Goal: Transaction & Acquisition: Download file/media

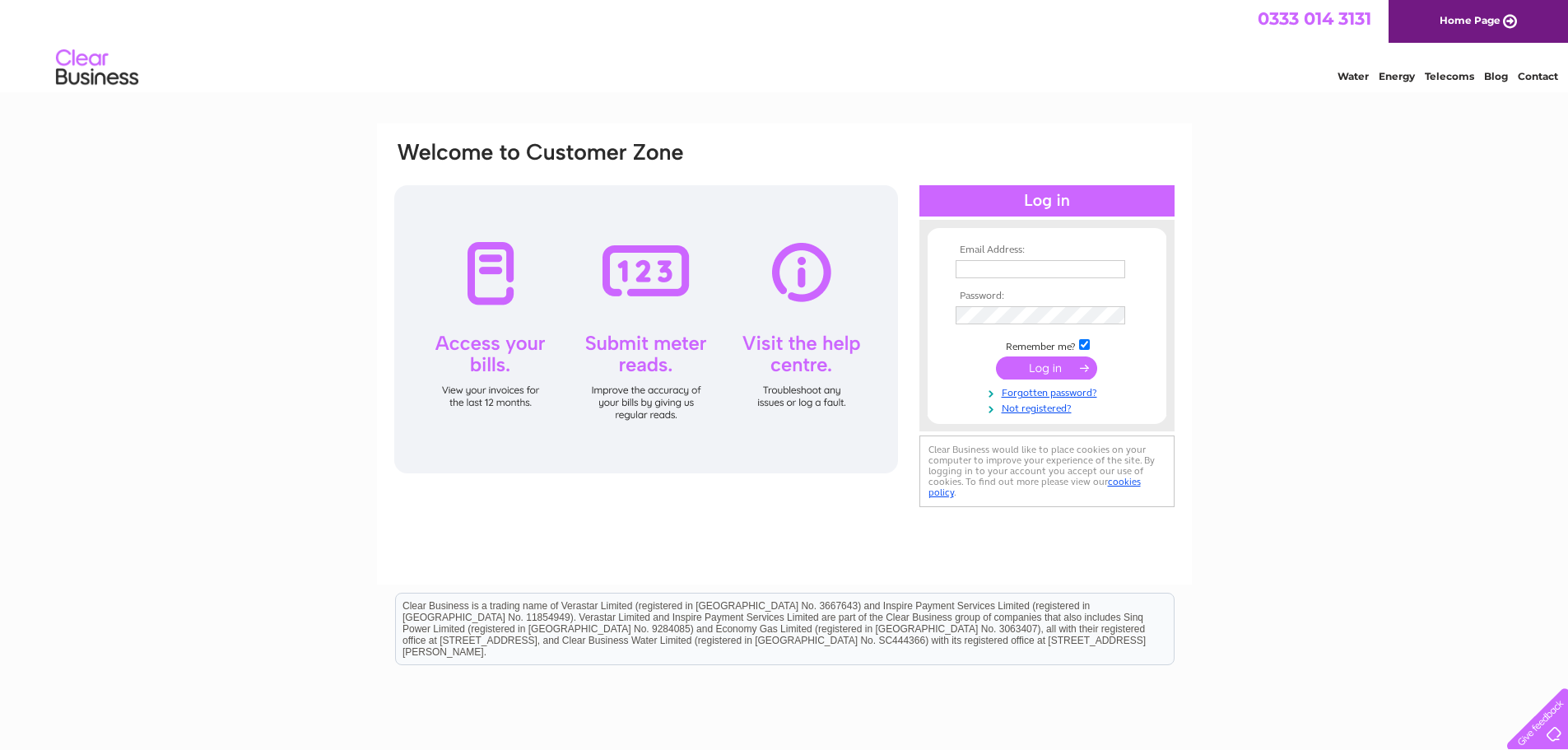
type input "jiayouqianjin@protonmail.com"
click at [1057, 375] on input "submit" at bounding box center [1047, 367] width 101 height 23
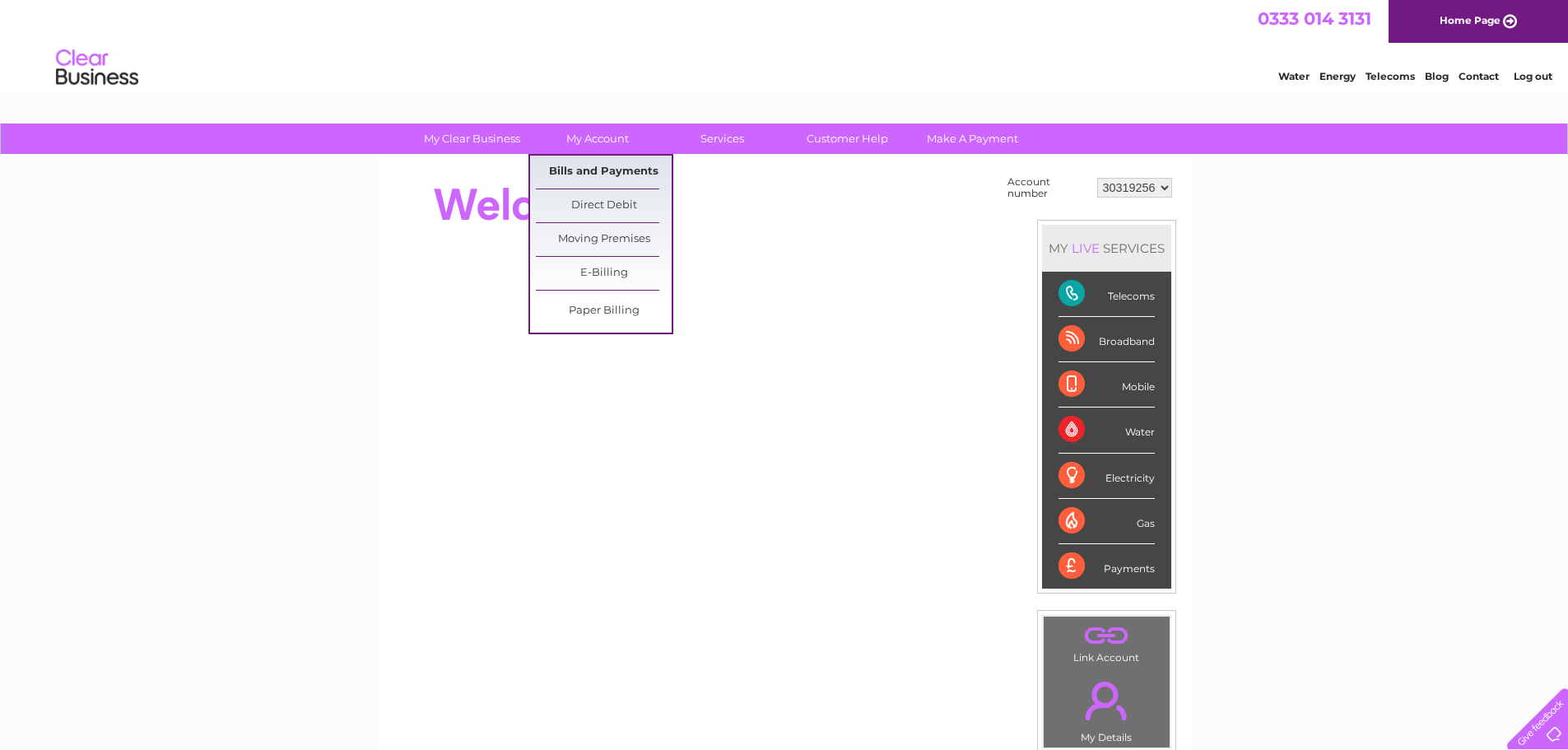
click at [606, 166] on link "Bills and Payments" at bounding box center [603, 172] width 136 height 33
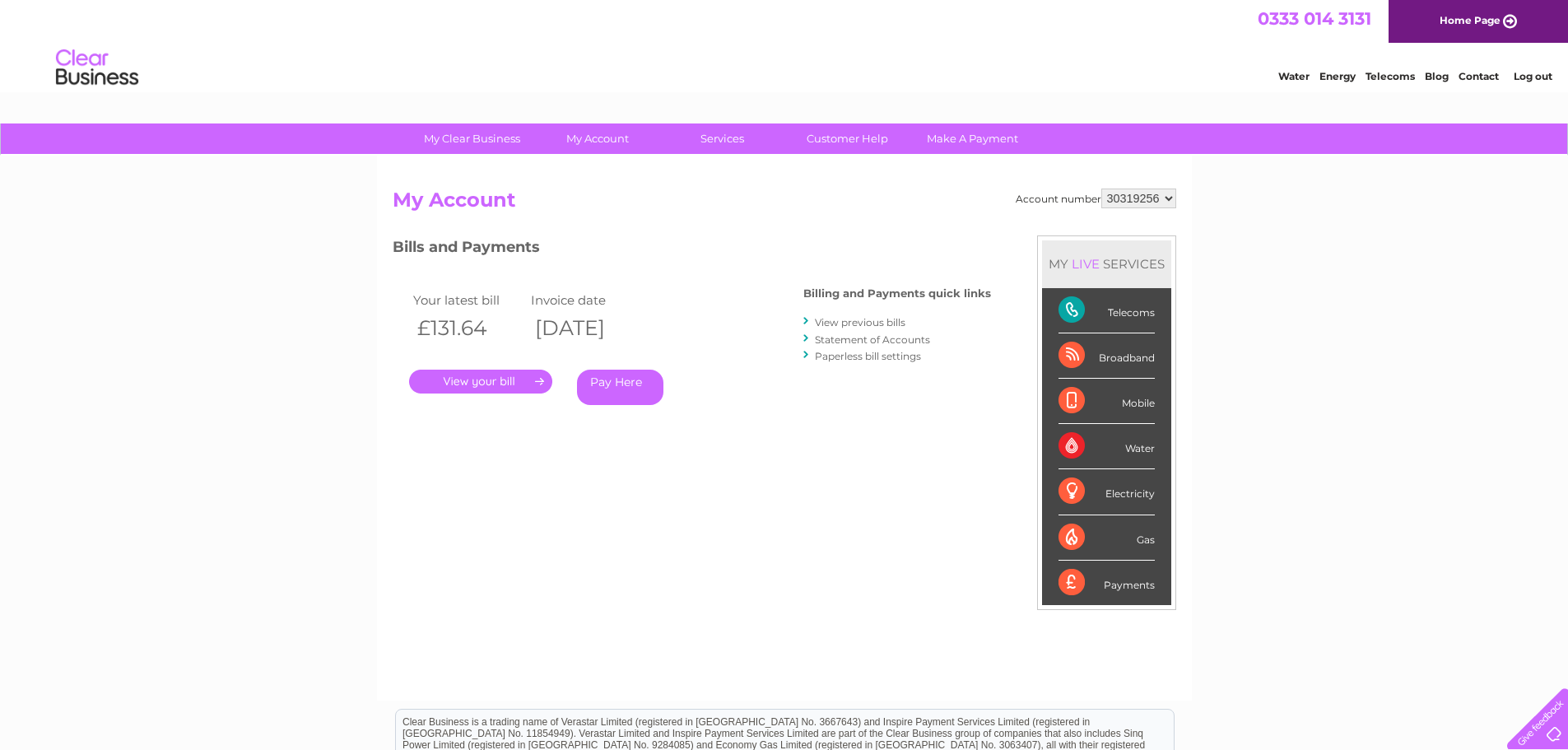
click at [841, 320] on link "View previous bills" at bounding box center [860, 322] width 90 height 13
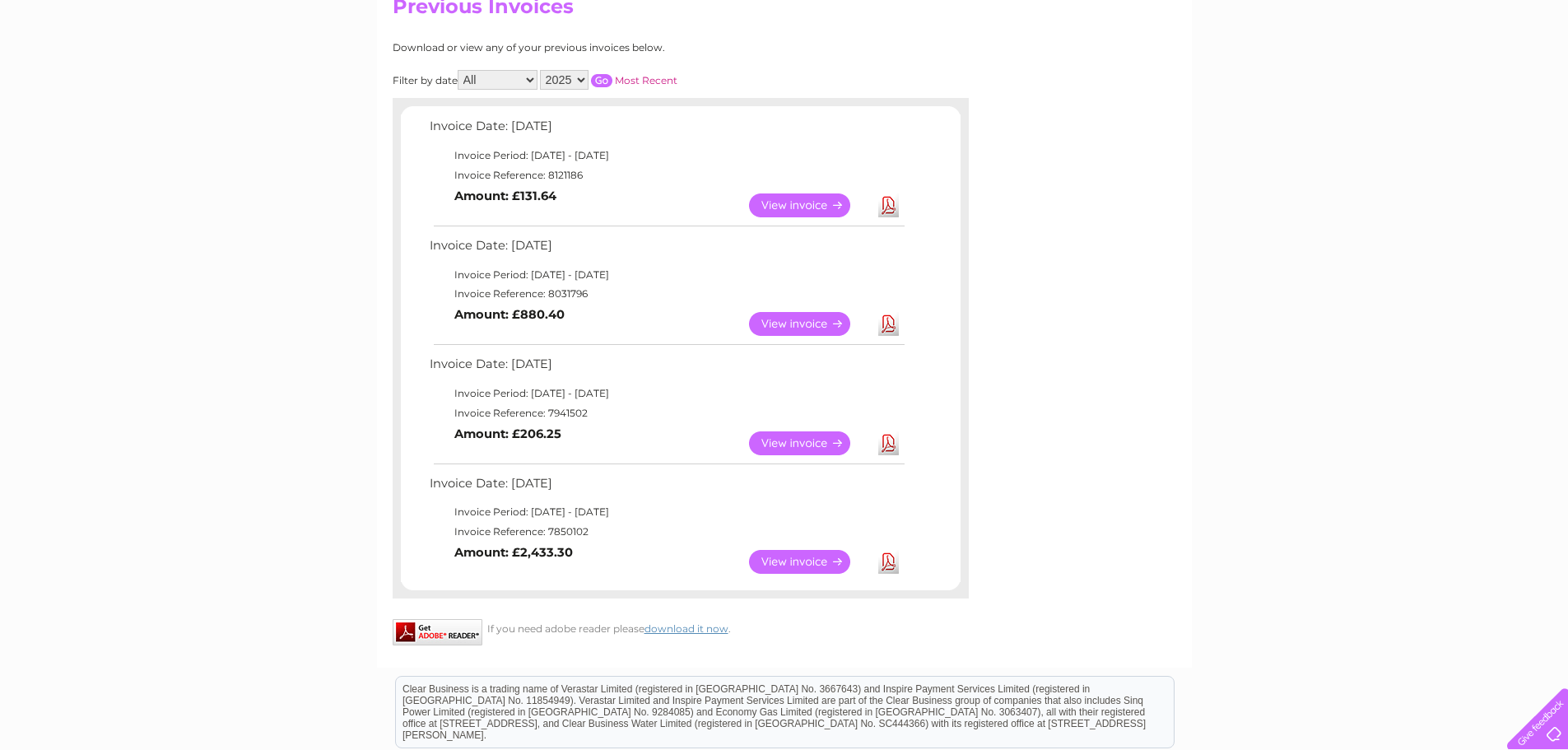
scroll to position [165, 0]
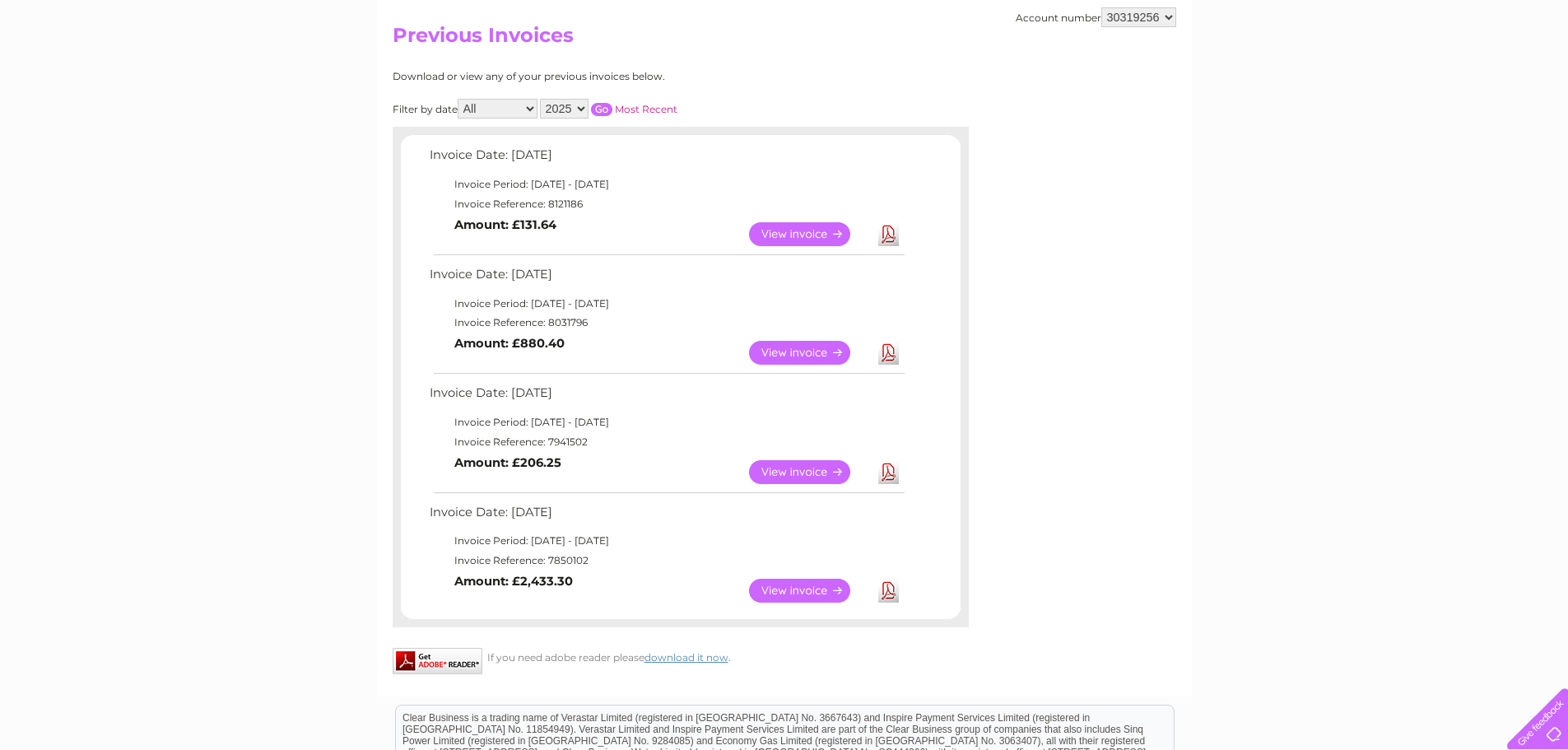
click at [795, 356] on link "View" at bounding box center [810, 353] width 121 height 24
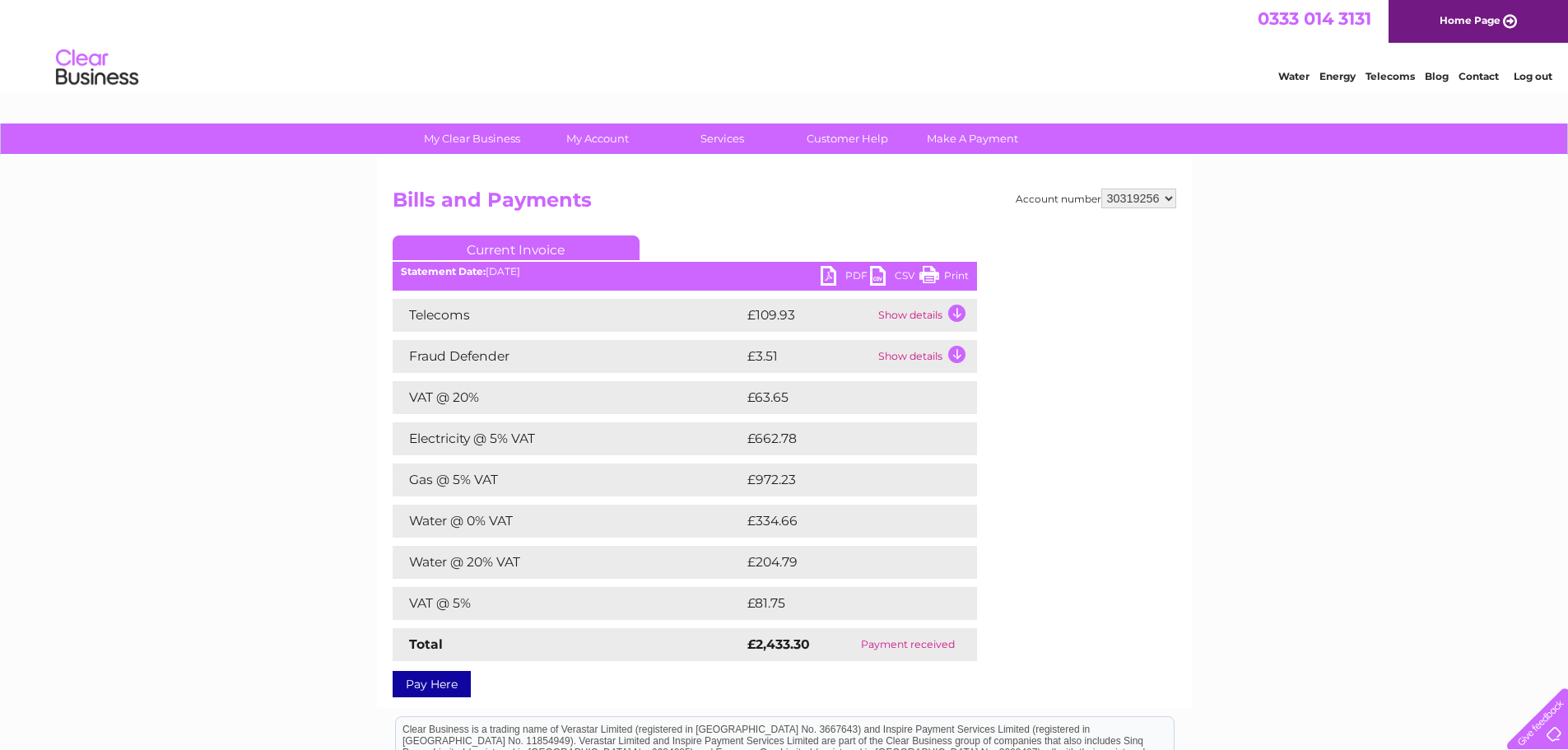
click at [835, 280] on link "PDF" at bounding box center [845, 278] width 50 height 24
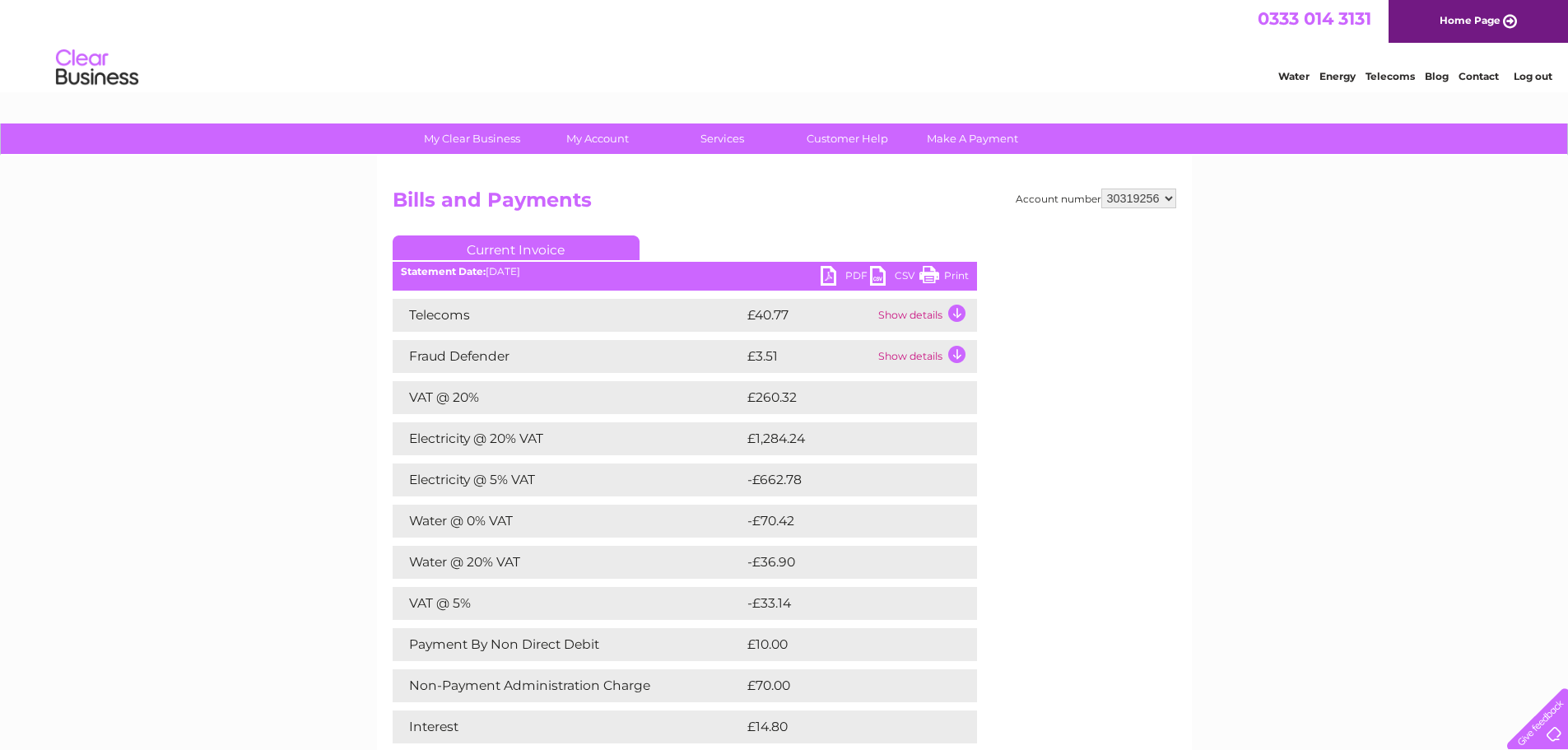
click at [840, 272] on link "PDF" at bounding box center [845, 278] width 50 height 24
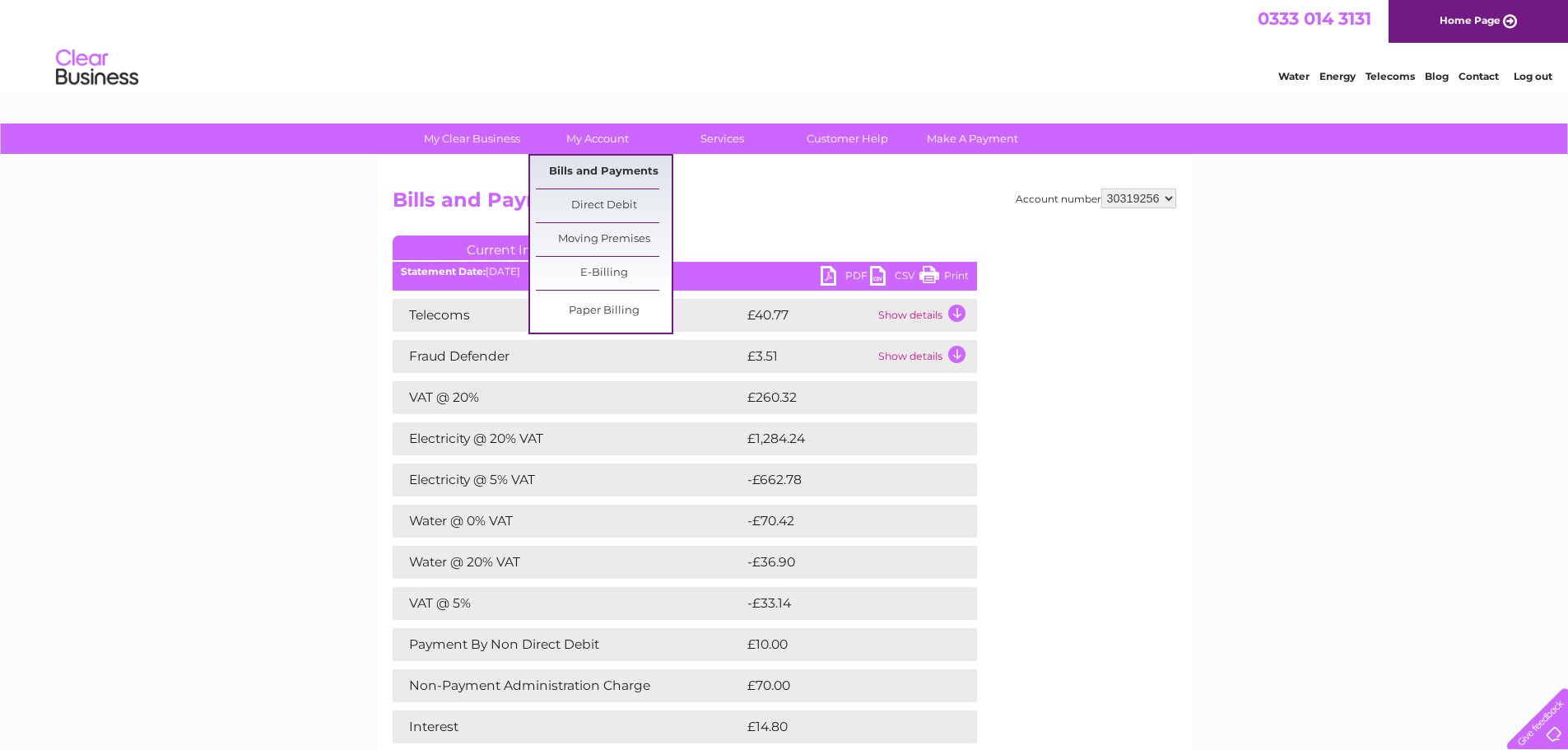
click at [613, 171] on link "Bills and Payments" at bounding box center [603, 172] width 136 height 33
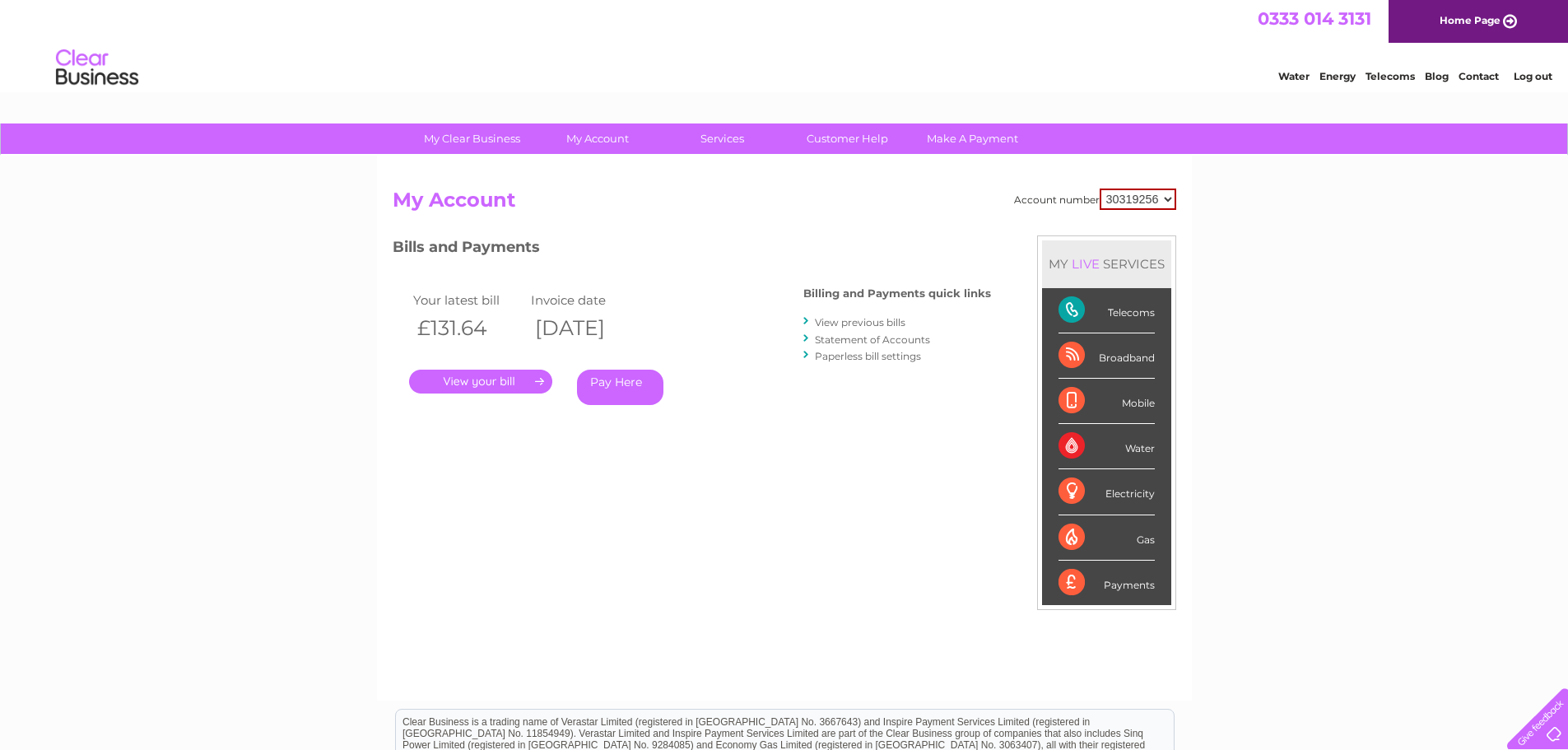
click at [832, 323] on link "View previous bills" at bounding box center [860, 322] width 90 height 13
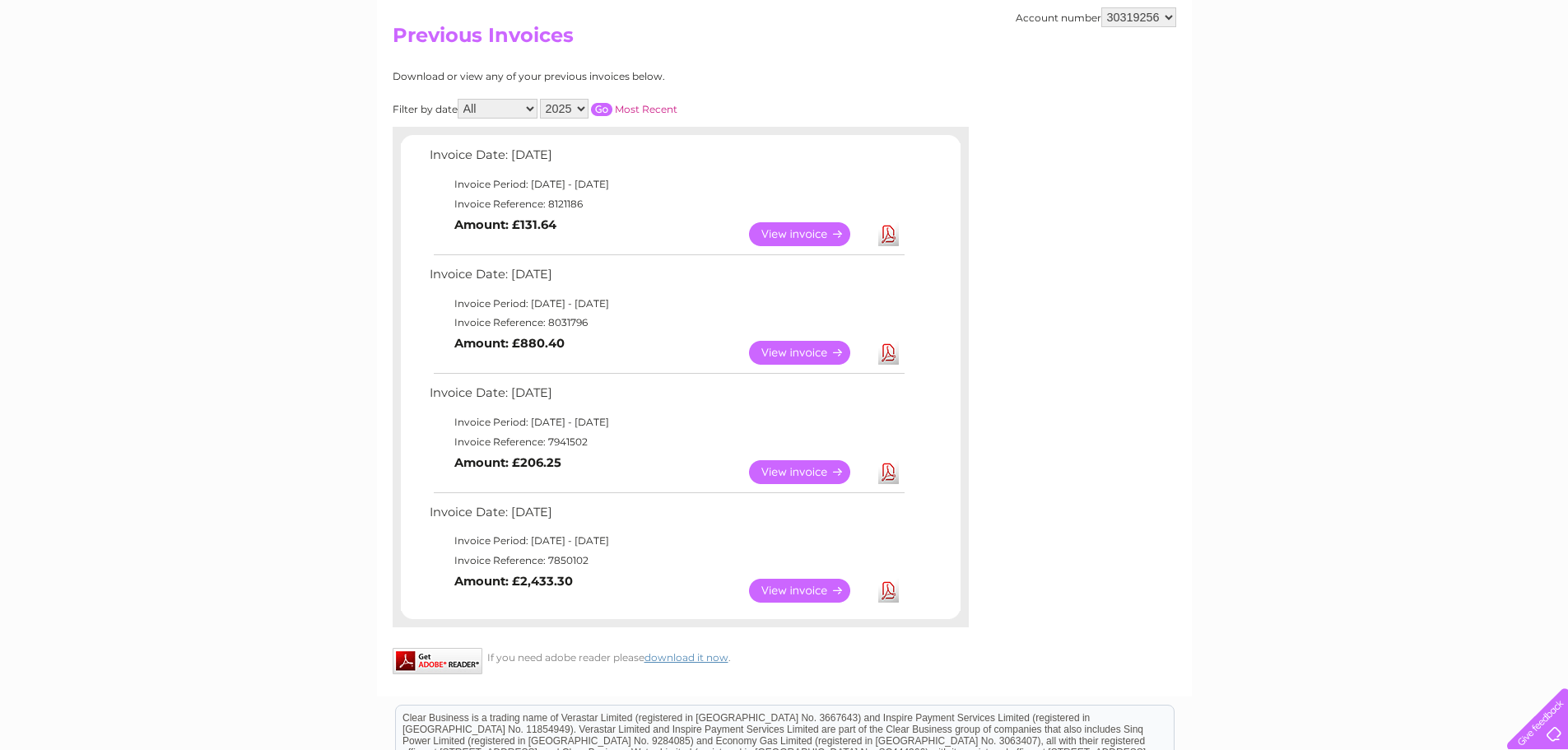
scroll to position [82, 0]
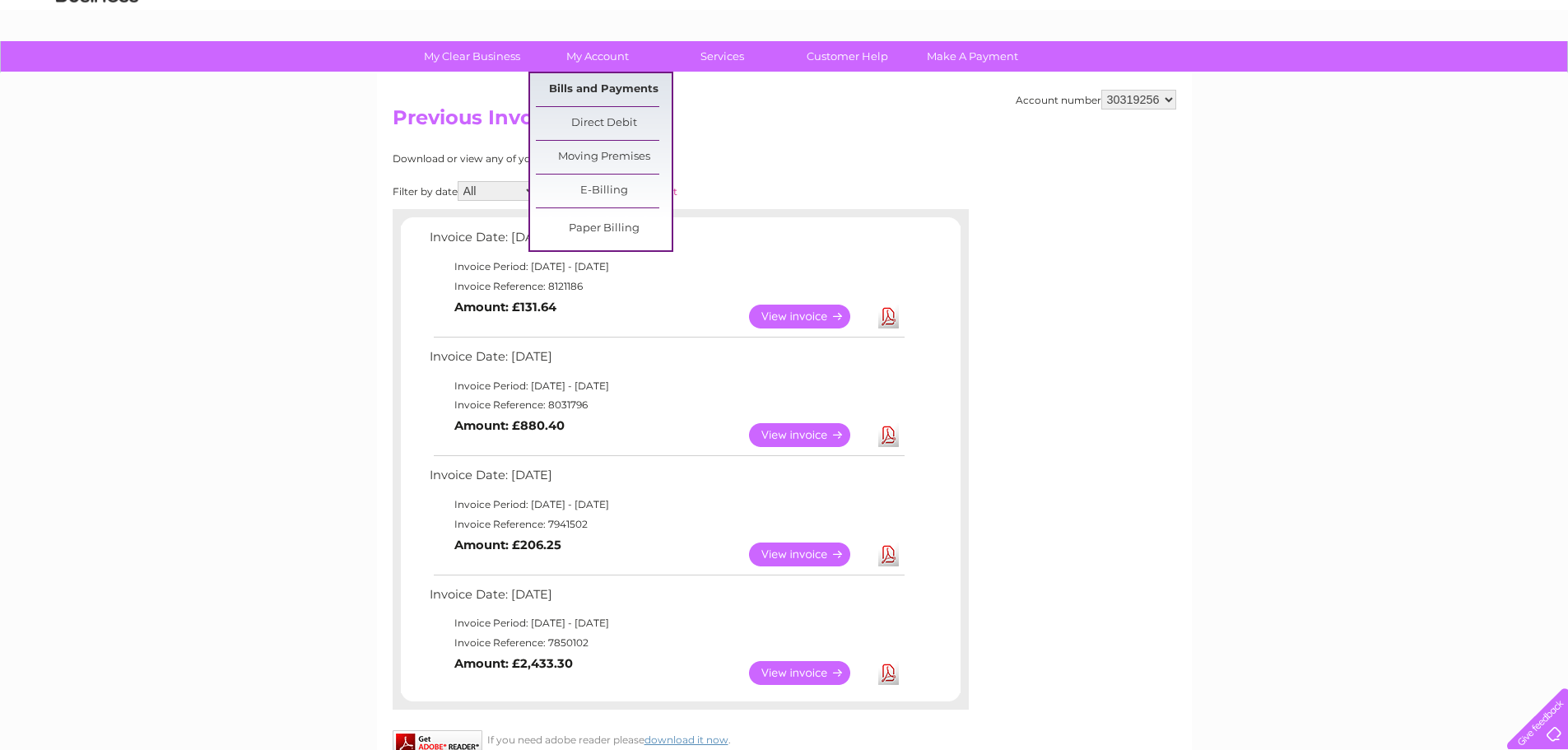
click at [595, 82] on link "Bills and Payments" at bounding box center [603, 90] width 136 height 33
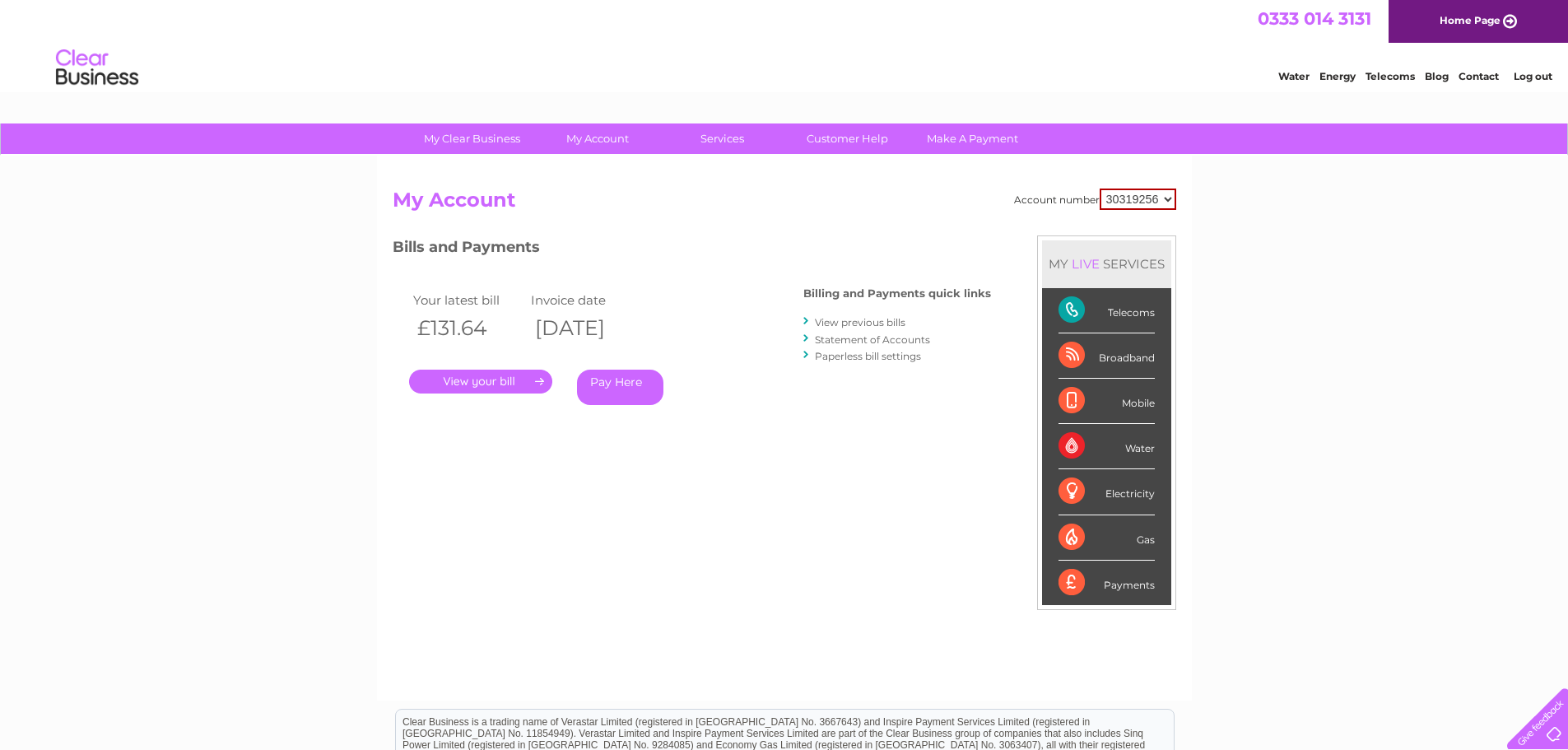
click at [873, 336] on link "Statement of Accounts" at bounding box center [872, 339] width 115 height 13
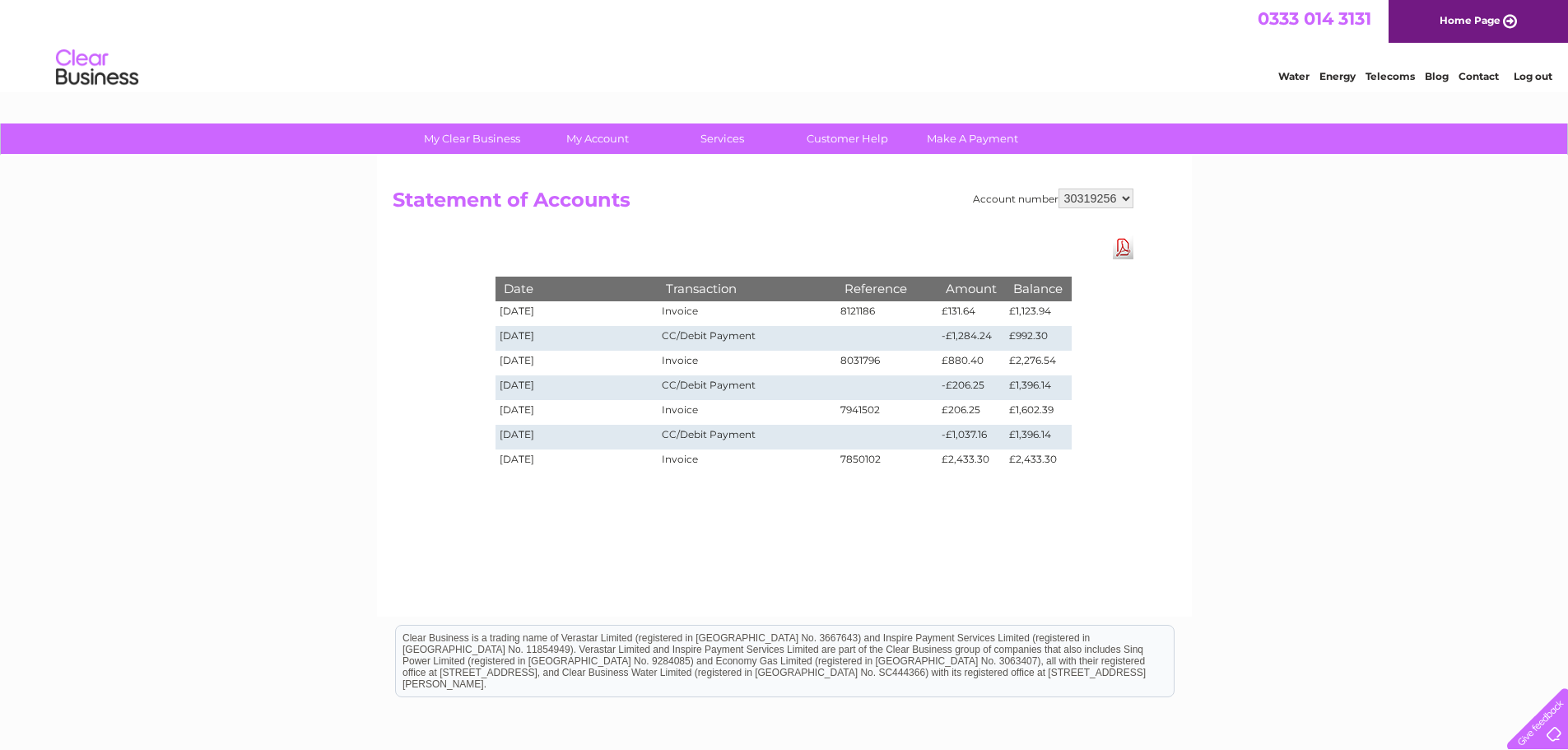
click at [986, 233] on div "Account number 30319256 Statement of Accounts Download Pdf Date Transaction Ref…" at bounding box center [784, 385] width 815 height 460
drag, startPoint x: 1008, startPoint y: 460, endPoint x: 1063, endPoint y: 460, distance: 55.0
click at [1063, 460] on td "£2,433.30" at bounding box center [1038, 461] width 66 height 24
click at [1057, 458] on td "£2,433.30" at bounding box center [1038, 461] width 66 height 24
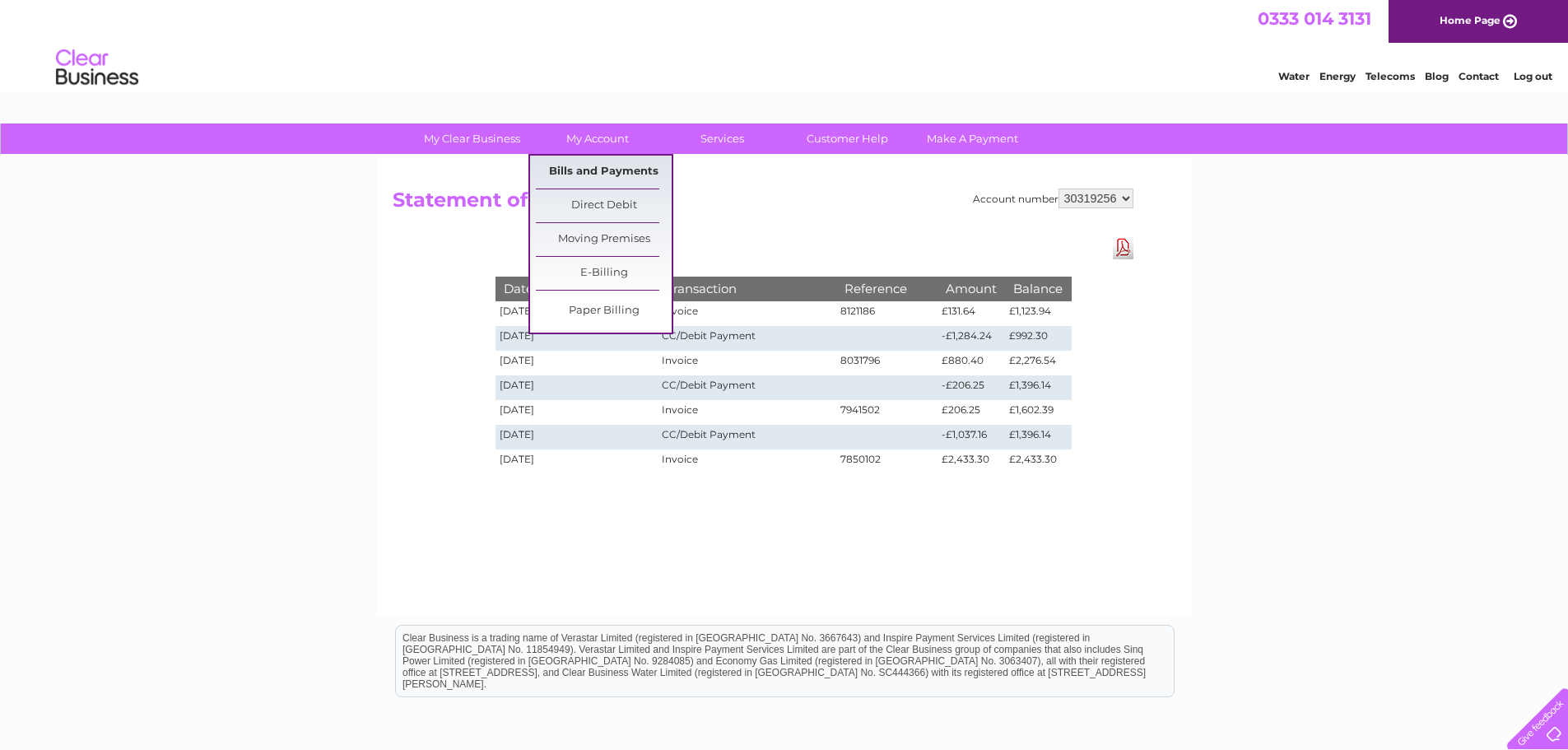
click at [607, 176] on link "Bills and Payments" at bounding box center [603, 172] width 136 height 33
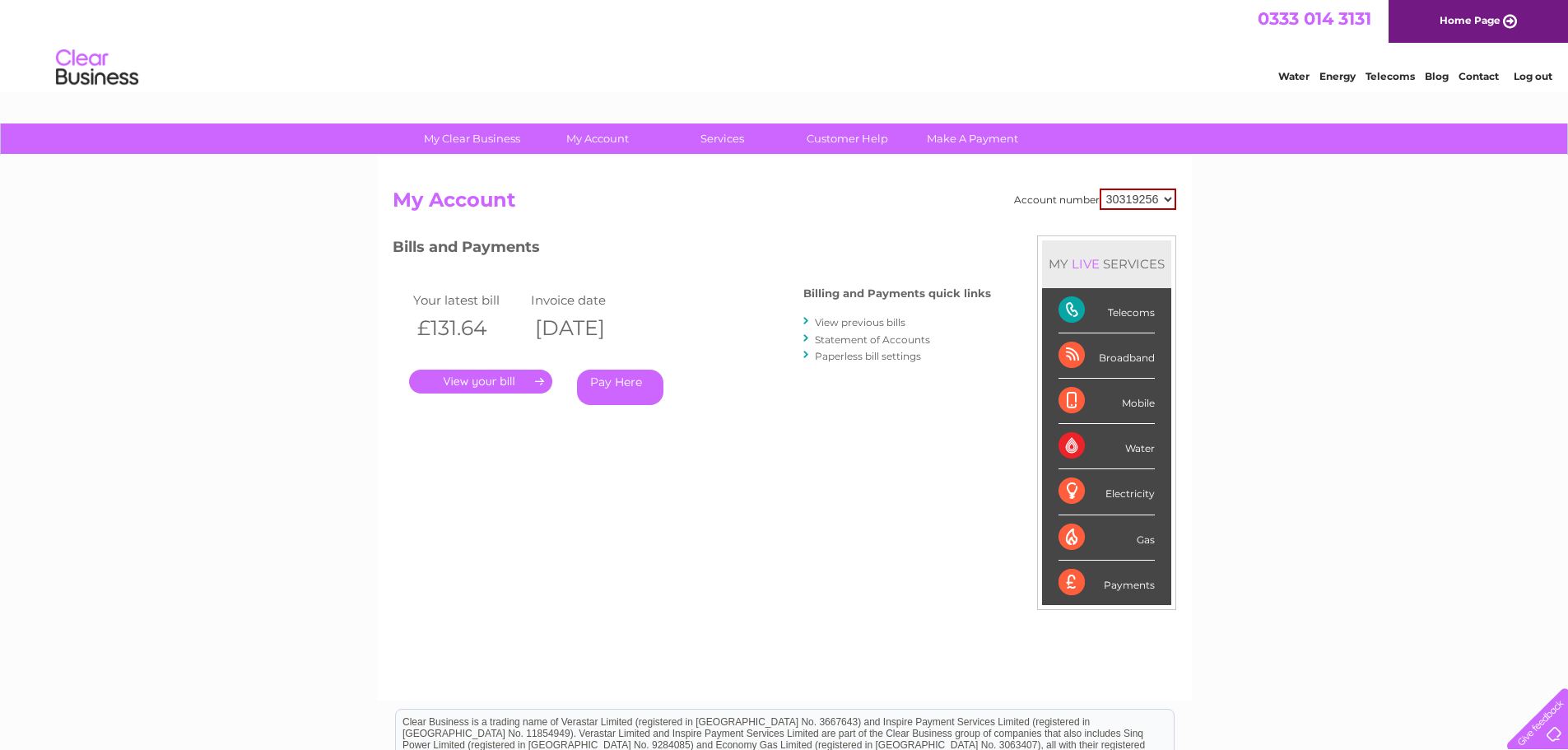
click at [857, 326] on link "View previous bills" at bounding box center [860, 322] width 90 height 13
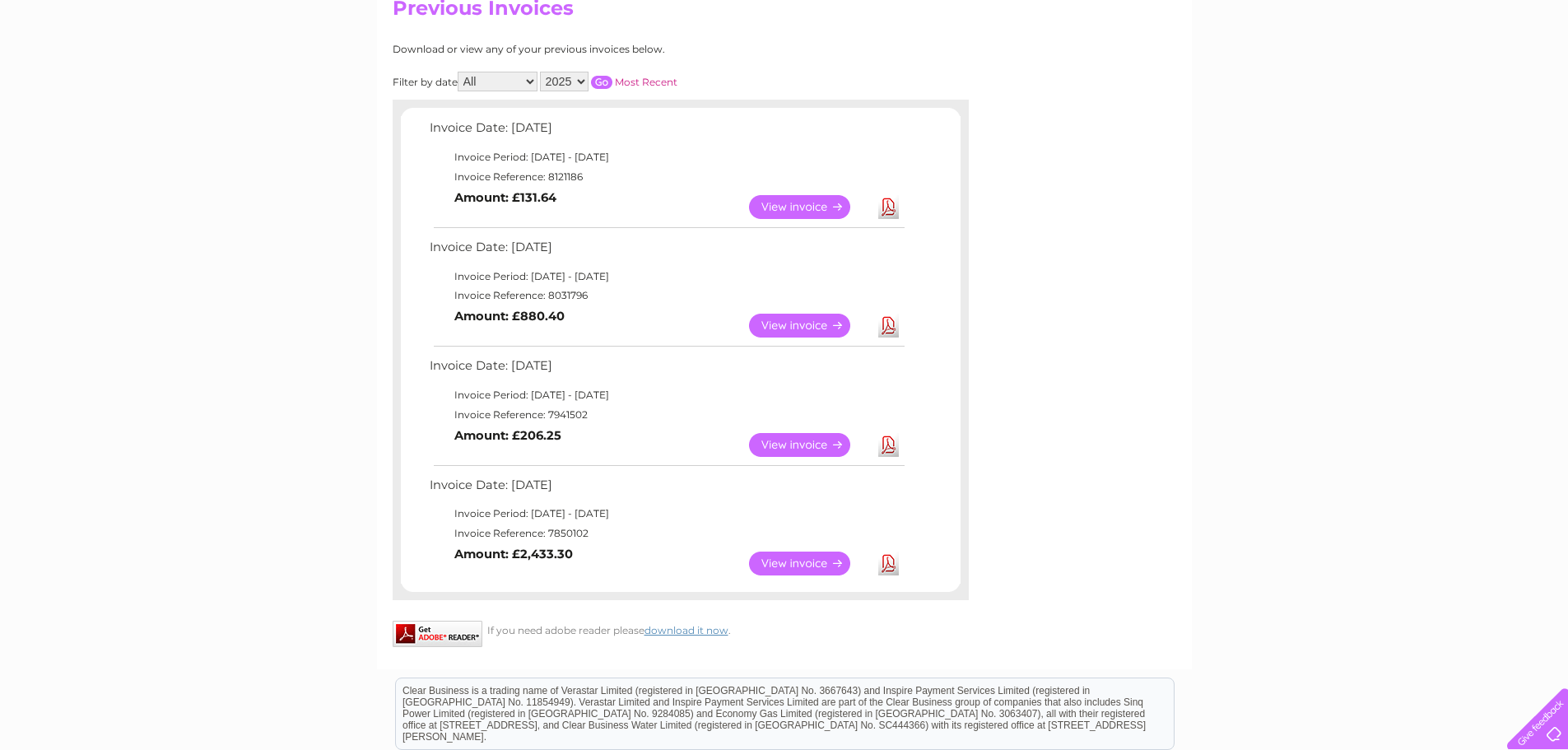
scroll to position [329, 0]
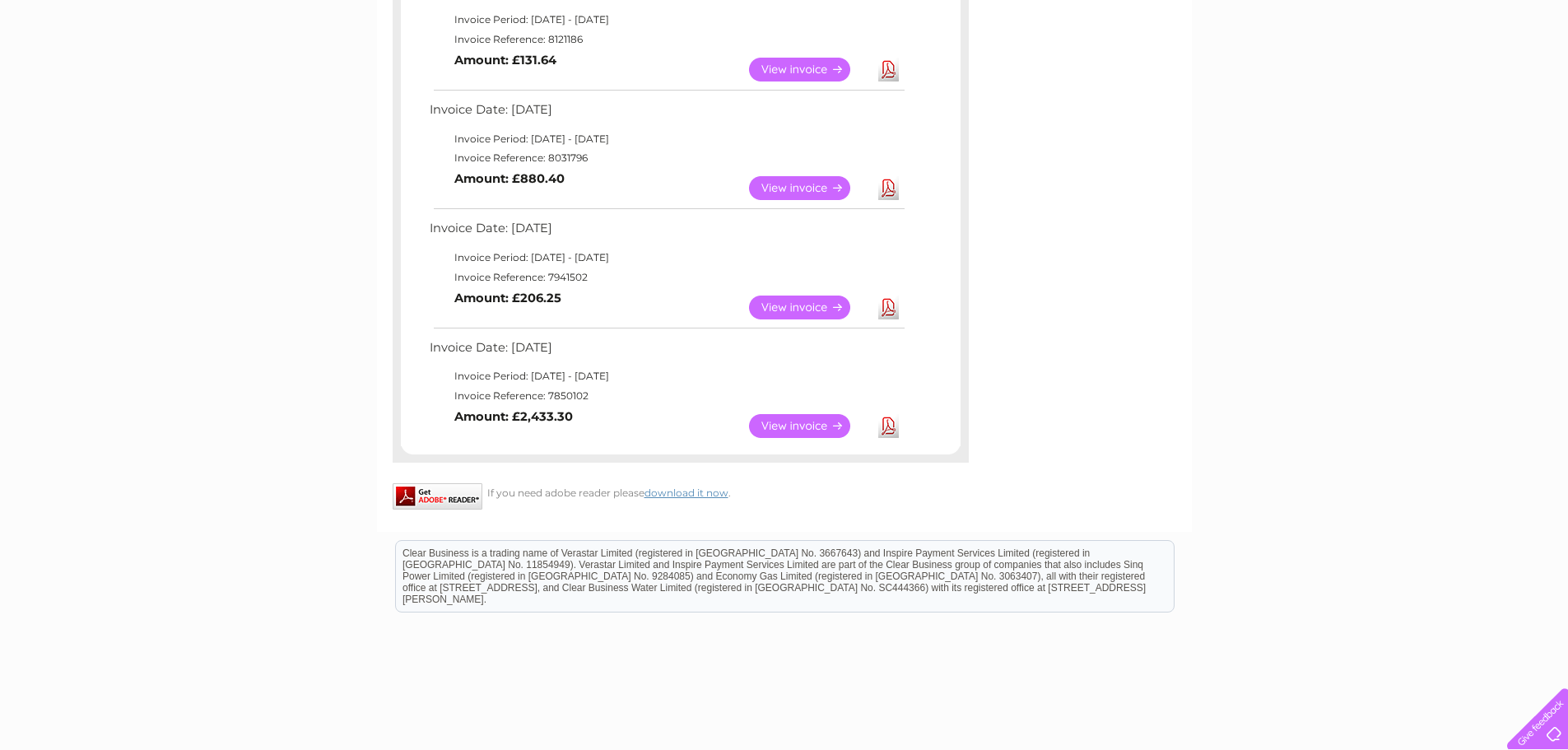
click at [814, 423] on link "View" at bounding box center [810, 426] width 121 height 24
click at [890, 424] on link "Download" at bounding box center [889, 426] width 21 height 24
click at [780, 15] on td "Invoice Period: [DATE] - [DATE]" at bounding box center [666, 20] width 481 height 20
click at [896, 311] on link "Download" at bounding box center [889, 308] width 21 height 24
click at [1364, 267] on div "My Clear Business Login Details My Details My Preferences Link Account My Accou…" at bounding box center [784, 304] width 1568 height 1019
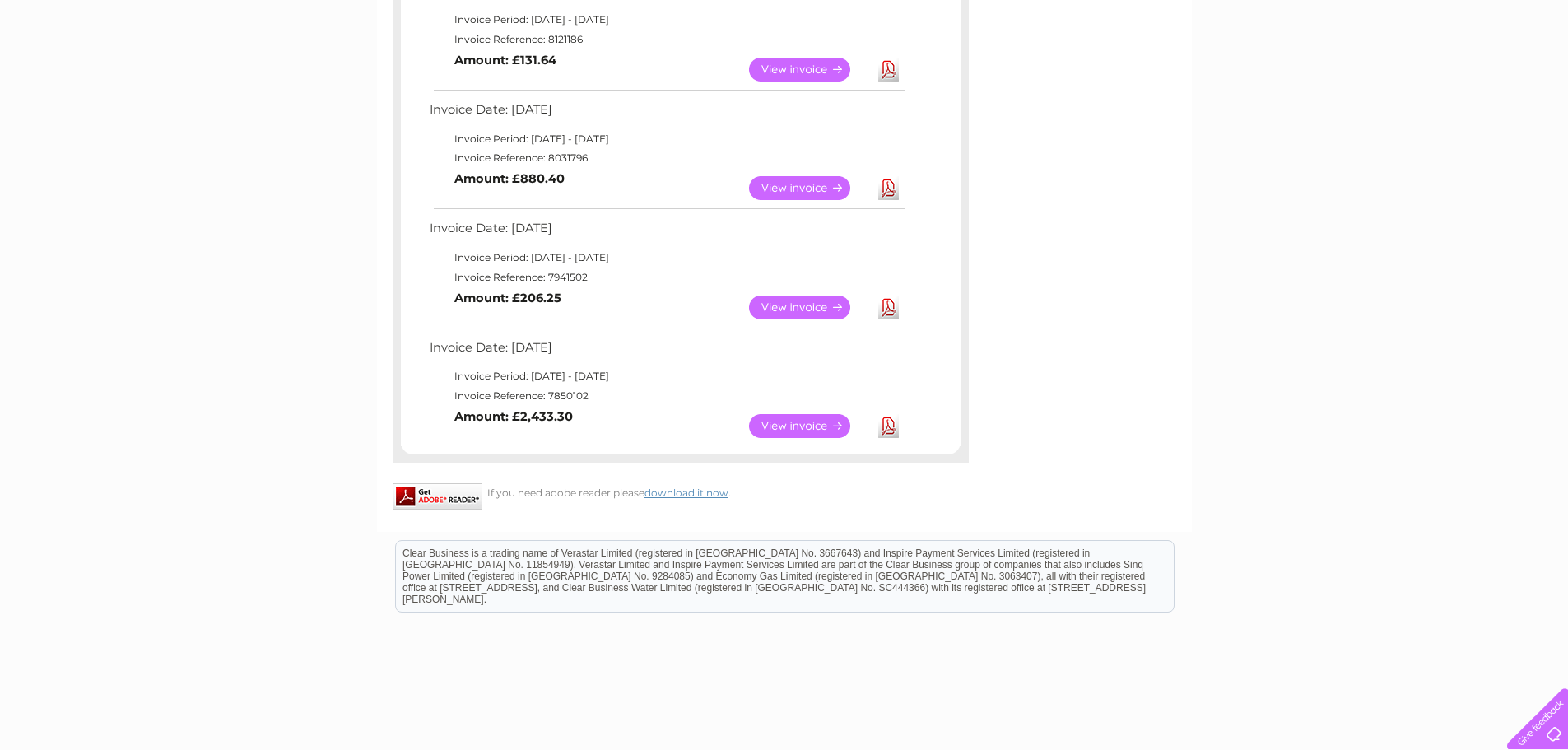
click at [879, 192] on link "Download" at bounding box center [889, 188] width 21 height 24
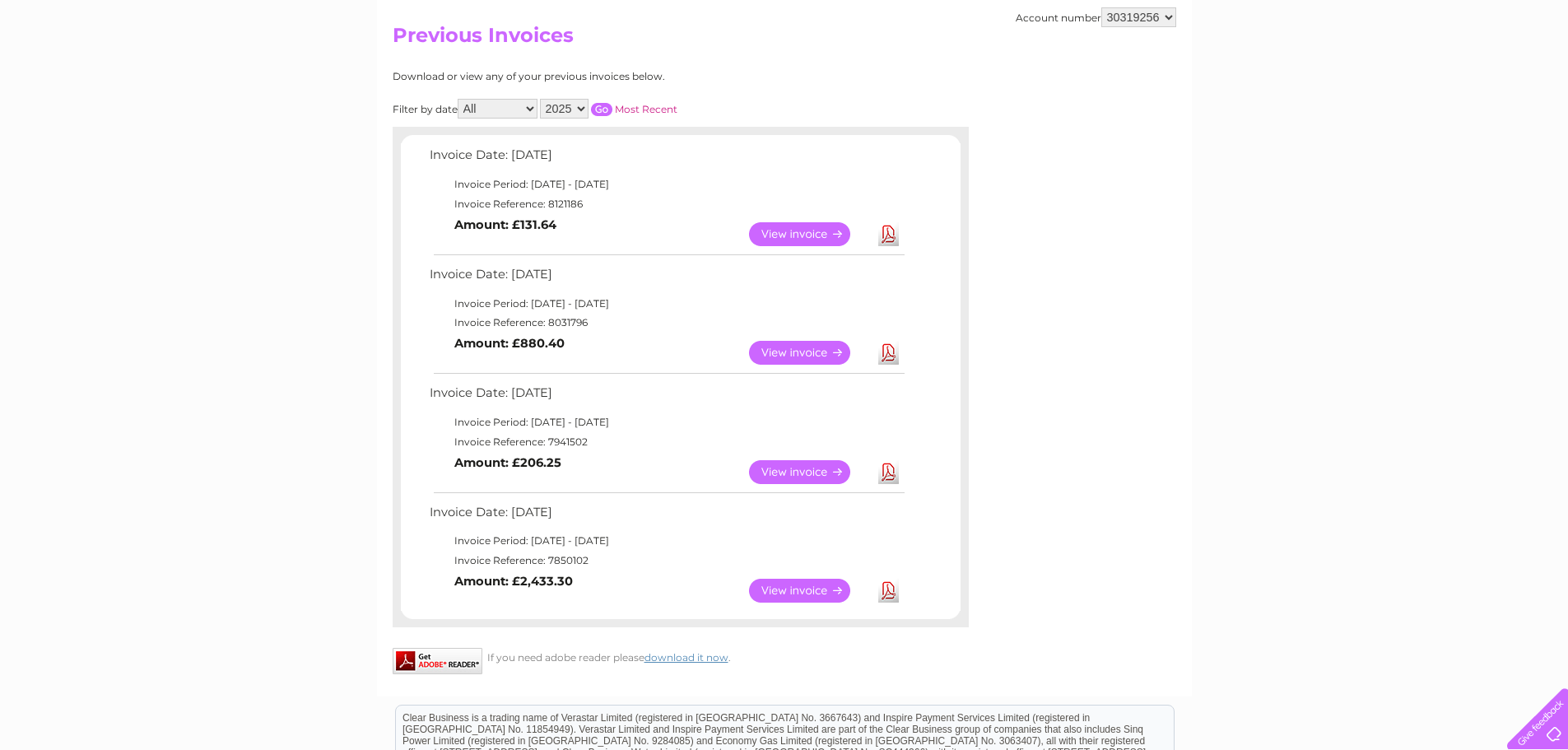
click at [891, 236] on link "Download" at bounding box center [889, 234] width 21 height 24
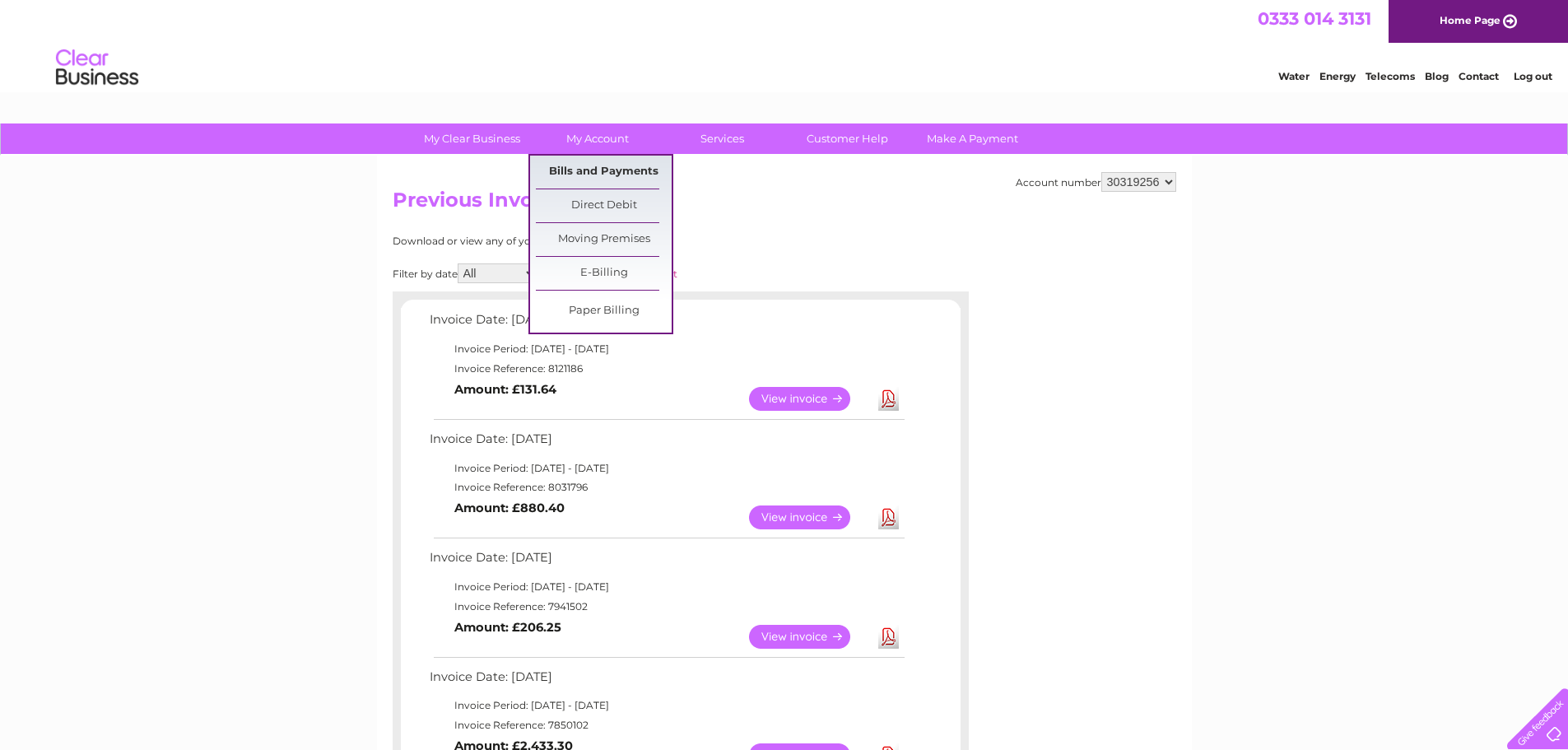
click at [610, 172] on link "Bills and Payments" at bounding box center [603, 172] width 136 height 33
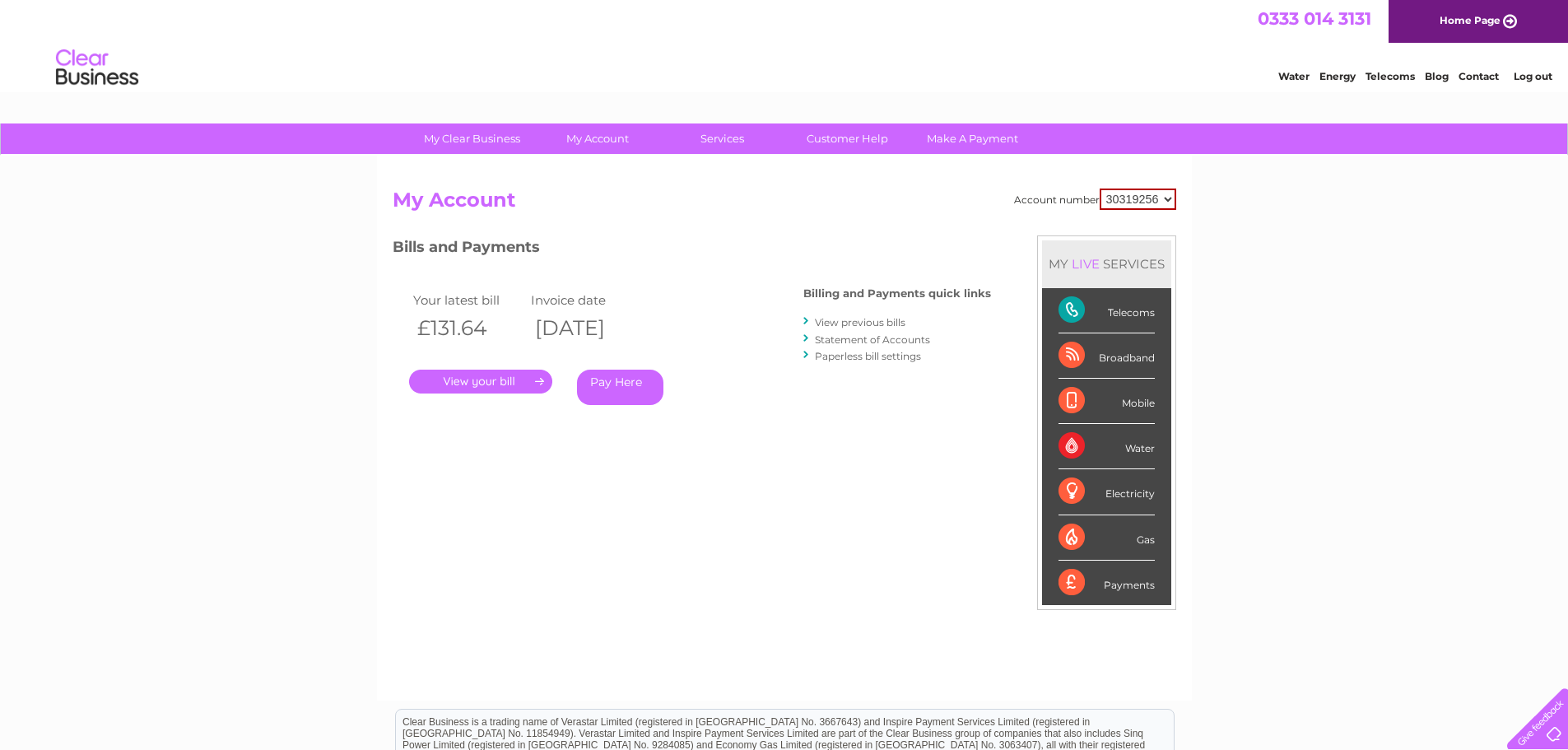
click at [838, 339] on link "Statement of Accounts" at bounding box center [872, 339] width 115 height 13
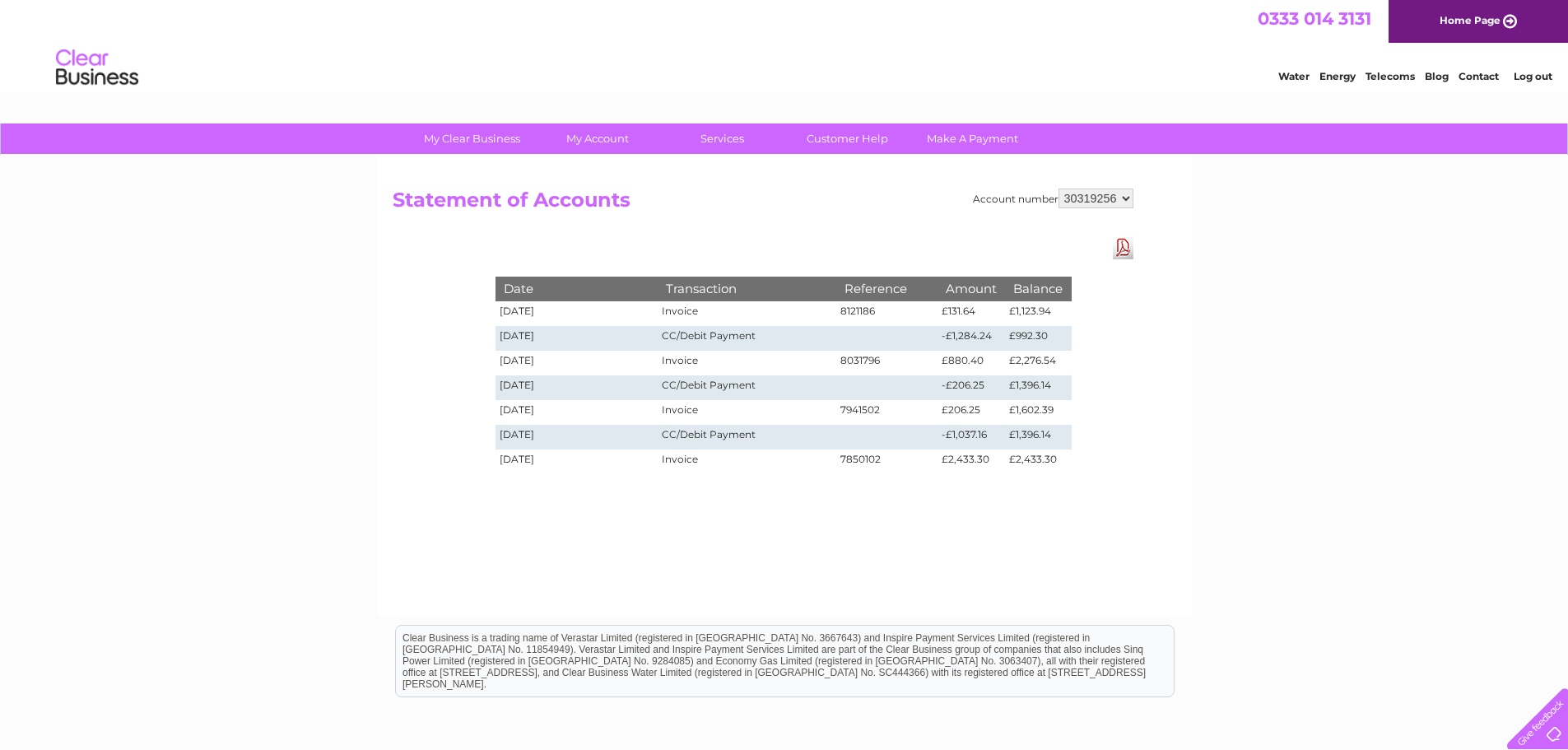
click at [1147, 367] on div "Account number 30319256 Statement of Accounts Download Pdf Date Transaction Ref…" at bounding box center [784, 385] width 815 height 460
drag, startPoint x: 1013, startPoint y: 339, endPoint x: 1048, endPoint y: 339, distance: 35.0
click at [1048, 339] on td "£992.30" at bounding box center [1038, 337] width 66 height 24
click at [1038, 345] on td "£992.30" at bounding box center [1038, 337] width 66 height 24
drag, startPoint x: 946, startPoint y: 310, endPoint x: 976, endPoint y: 309, distance: 30.0
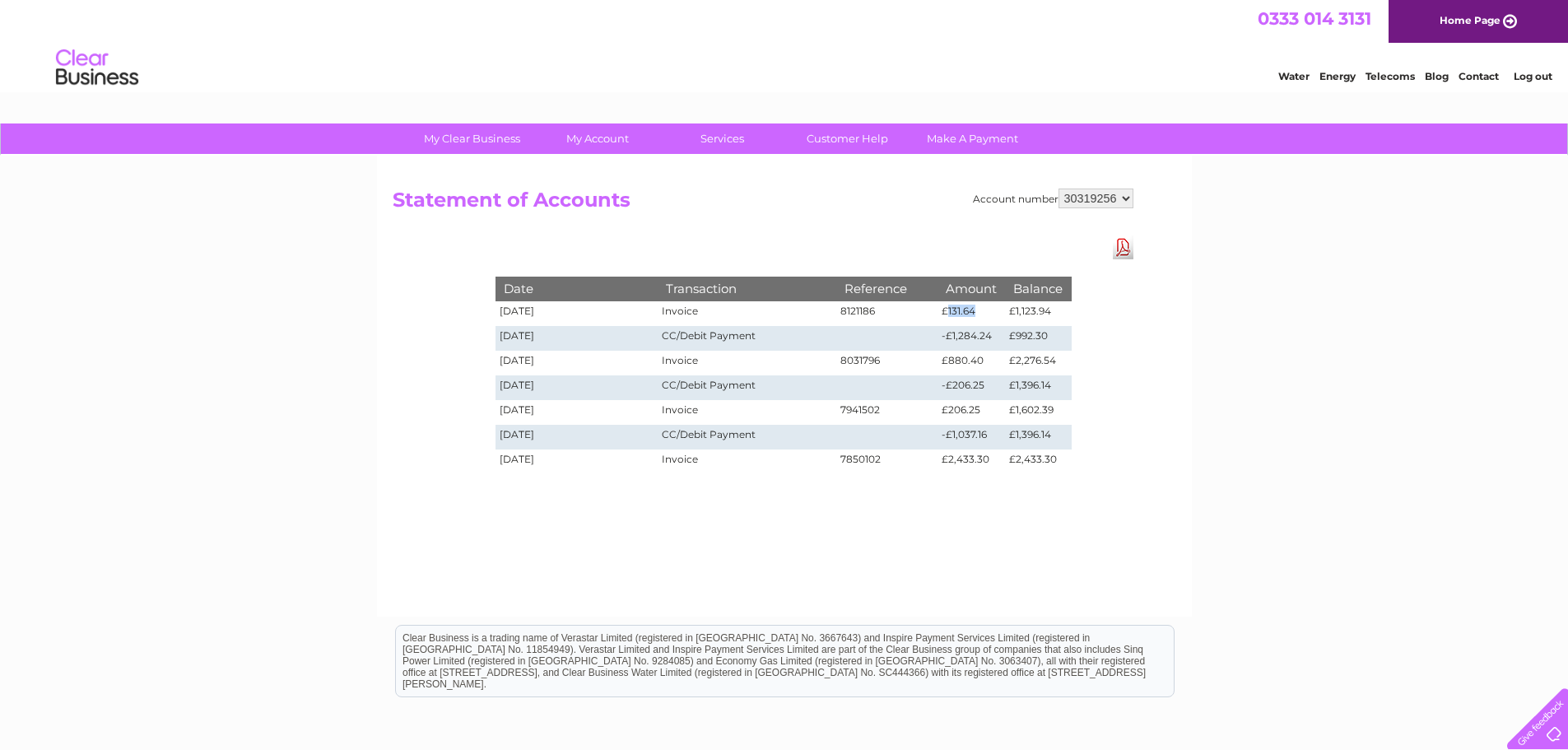
click at [976, 309] on td "£131.64" at bounding box center [971, 313] width 68 height 24
click at [927, 351] on td "8031796" at bounding box center [887, 363] width 102 height 24
click at [1164, 360] on div "Account number 30319256 Statement of Accounts Download Pdf Date Transaction Ref…" at bounding box center [784, 385] width 815 height 460
click at [1031, 317] on td "£1,123.94" at bounding box center [1038, 313] width 66 height 24
click at [1037, 311] on td "£1,123.94" at bounding box center [1038, 313] width 66 height 24
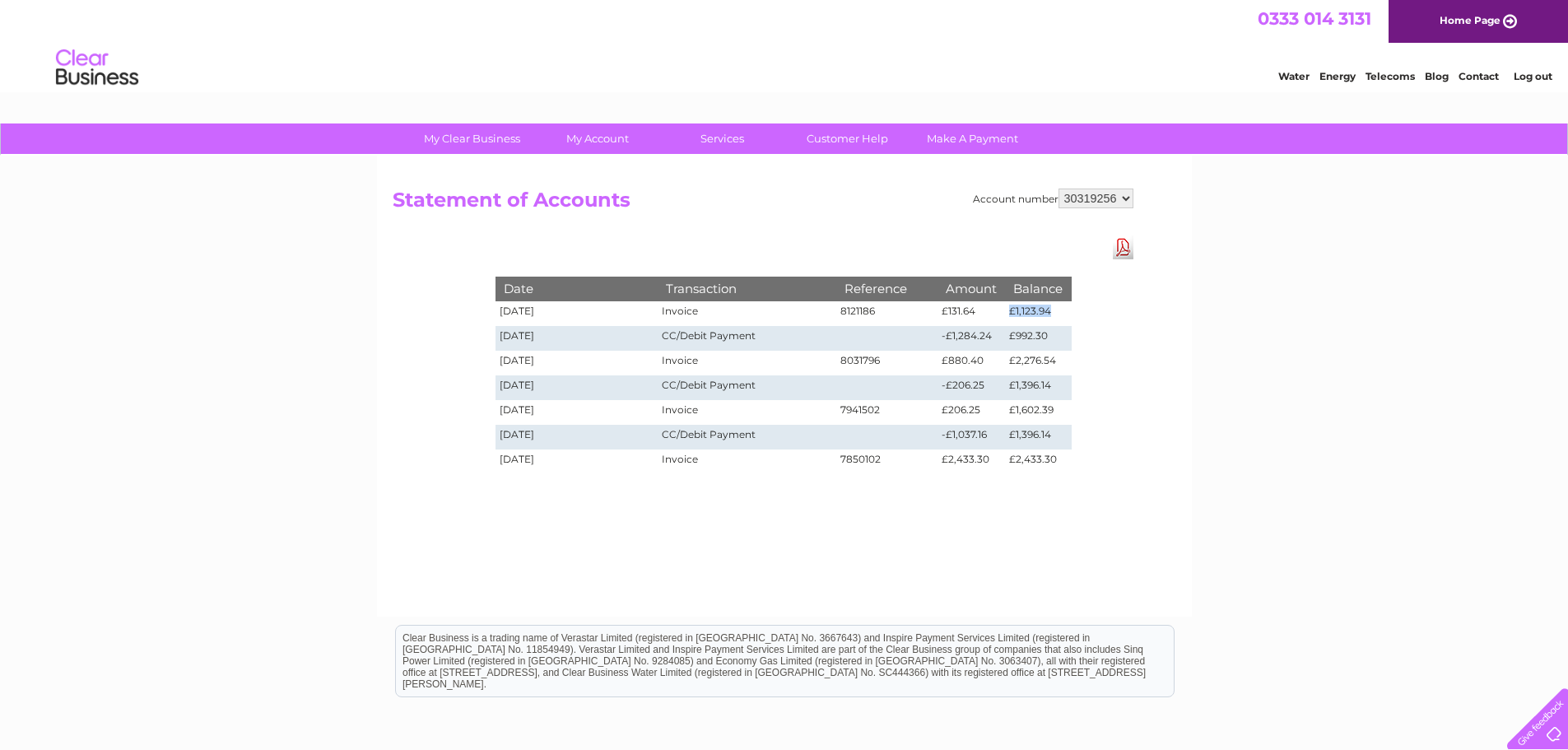
drag, startPoint x: 1009, startPoint y: 312, endPoint x: 1054, endPoint y: 309, distance: 45.1
click at [1054, 309] on td "£1,123.94" at bounding box center [1038, 313] width 66 height 24
click at [1047, 321] on td "£1,123.94" at bounding box center [1038, 313] width 66 height 24
drag, startPoint x: 1012, startPoint y: 310, endPoint x: 1053, endPoint y: 310, distance: 41.0
click at [1053, 310] on td "£1,123.94" at bounding box center [1038, 313] width 66 height 24
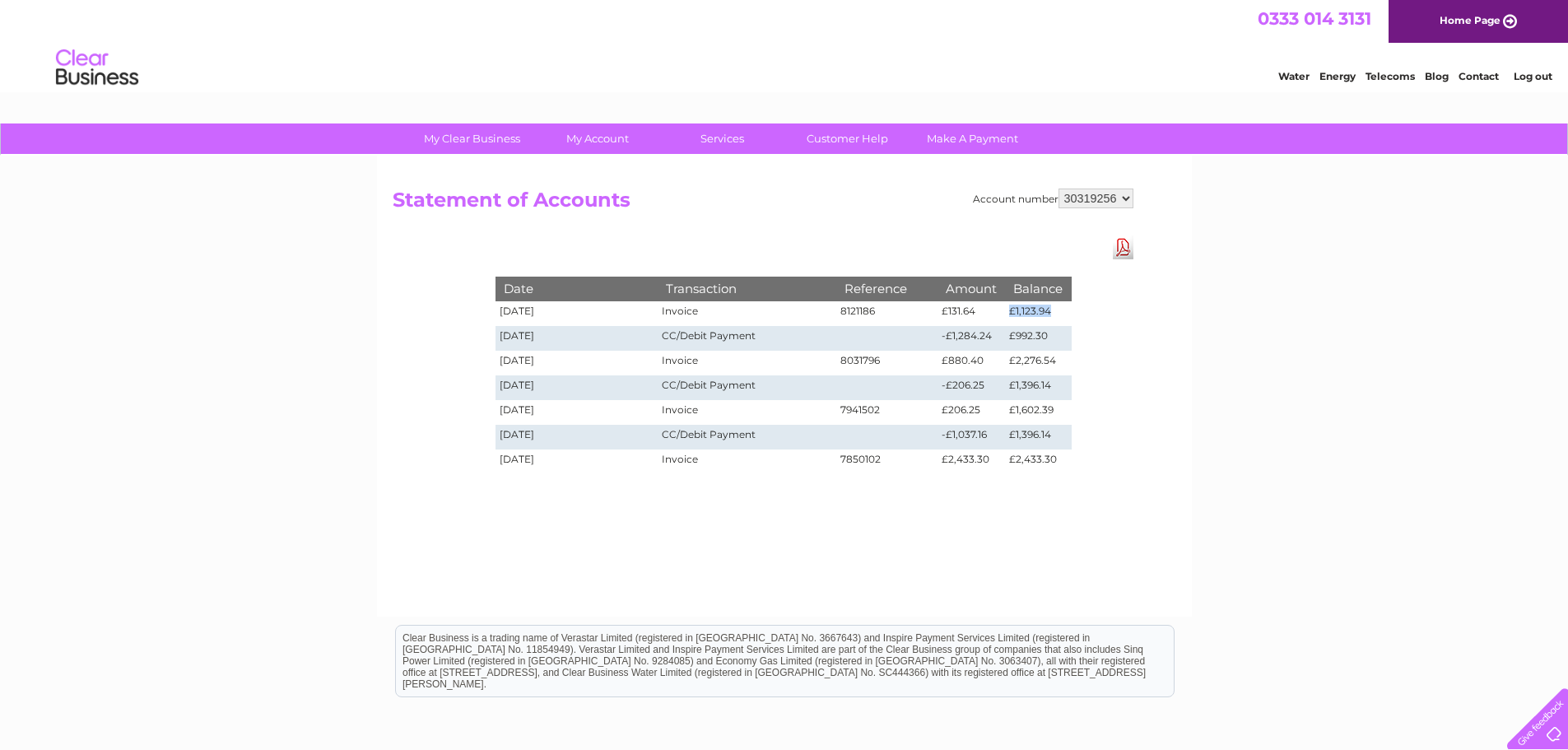
click at [1050, 324] on td "£1,123.94" at bounding box center [1038, 313] width 66 height 24
click at [1047, 331] on td "£992.30" at bounding box center [1038, 337] width 66 height 24
click at [1029, 346] on td "£992.30" at bounding box center [1038, 337] width 66 height 24
click at [1024, 308] on td "£1,123.94" at bounding box center [1038, 313] width 66 height 24
click at [1380, 389] on div "My Clear Business Login Details My Details My Preferences Link Account My Accou…" at bounding box center [784, 510] width 1568 height 774
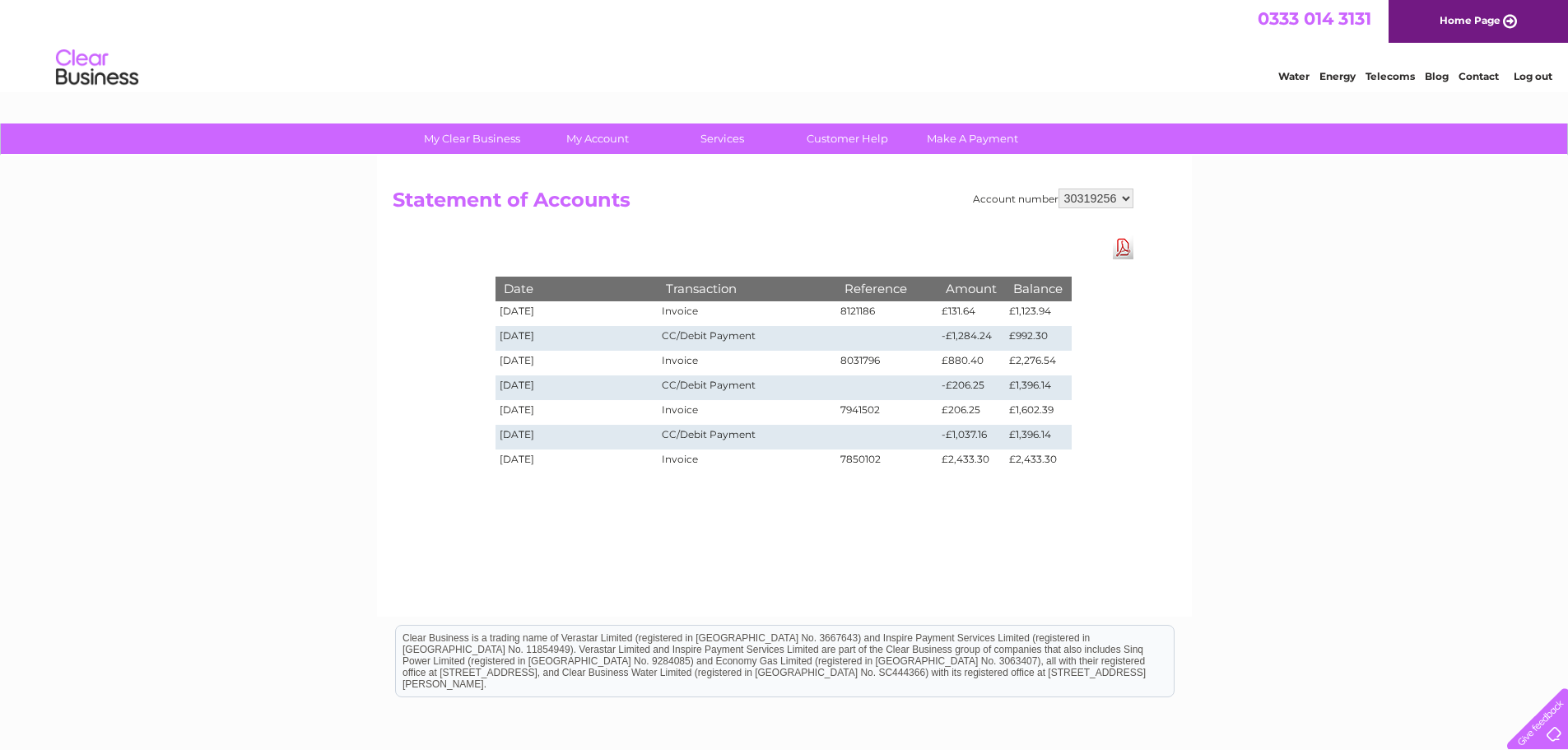
click at [1022, 312] on td "£1,123.94" at bounding box center [1038, 313] width 66 height 24
drag, startPoint x: 1048, startPoint y: 310, endPoint x: 1005, endPoint y: 313, distance: 43.1
click at [1005, 313] on td "£1,123.94" at bounding box center [1038, 313] width 66 height 24
click at [1026, 326] on td "£992.30" at bounding box center [1038, 337] width 66 height 24
drag, startPoint x: 1010, startPoint y: 310, endPoint x: 1052, endPoint y: 309, distance: 42.0
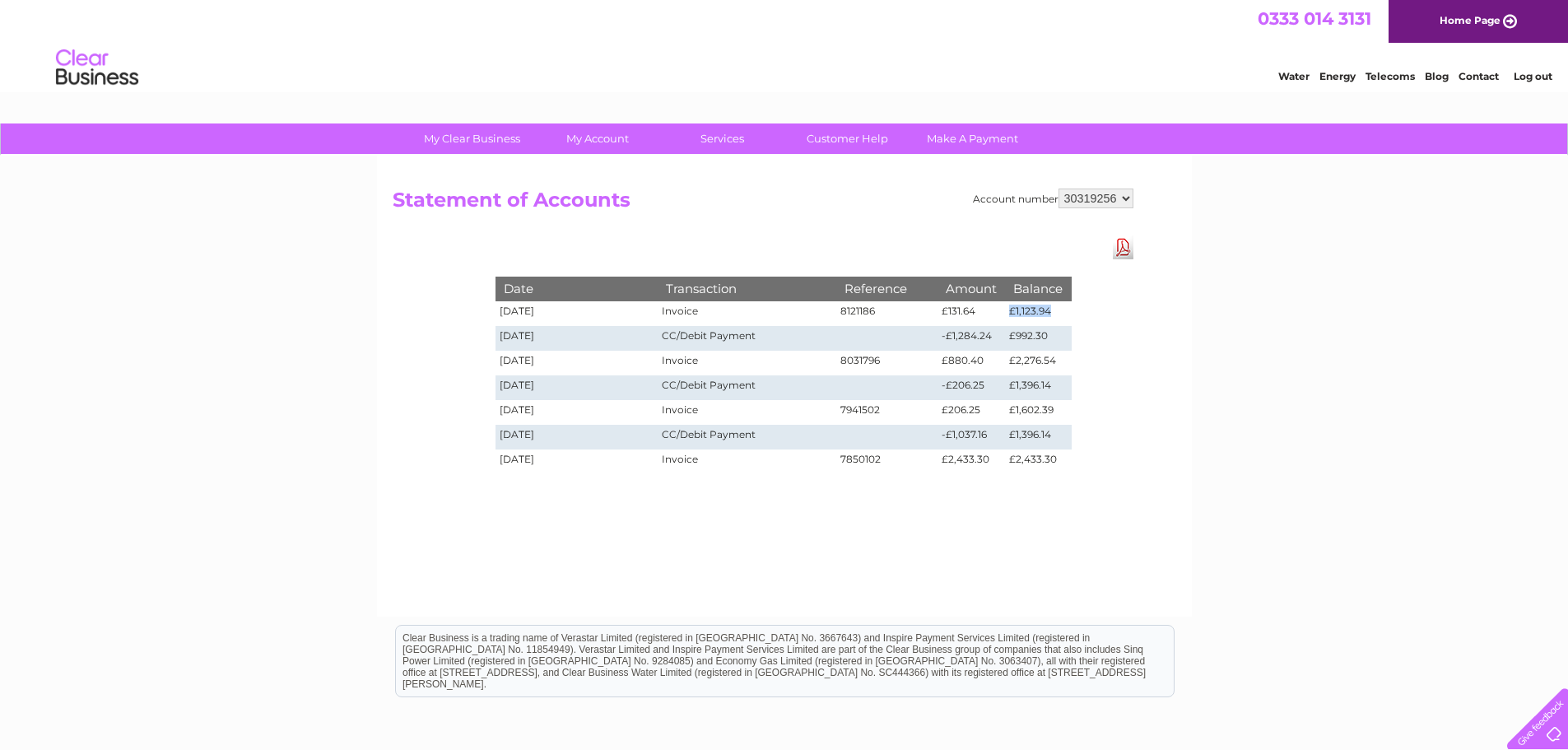
click at [1052, 309] on td "£1,123.94" at bounding box center [1038, 313] width 66 height 24
click at [1050, 310] on td "£1,123.94" at bounding box center [1038, 313] width 66 height 24
drag, startPoint x: 1051, startPoint y: 310, endPoint x: 1017, endPoint y: 313, distance: 34.1
click at [1017, 313] on td "£1,123.94" at bounding box center [1038, 313] width 66 height 24
click at [1031, 334] on td "£992.30" at bounding box center [1038, 337] width 66 height 24
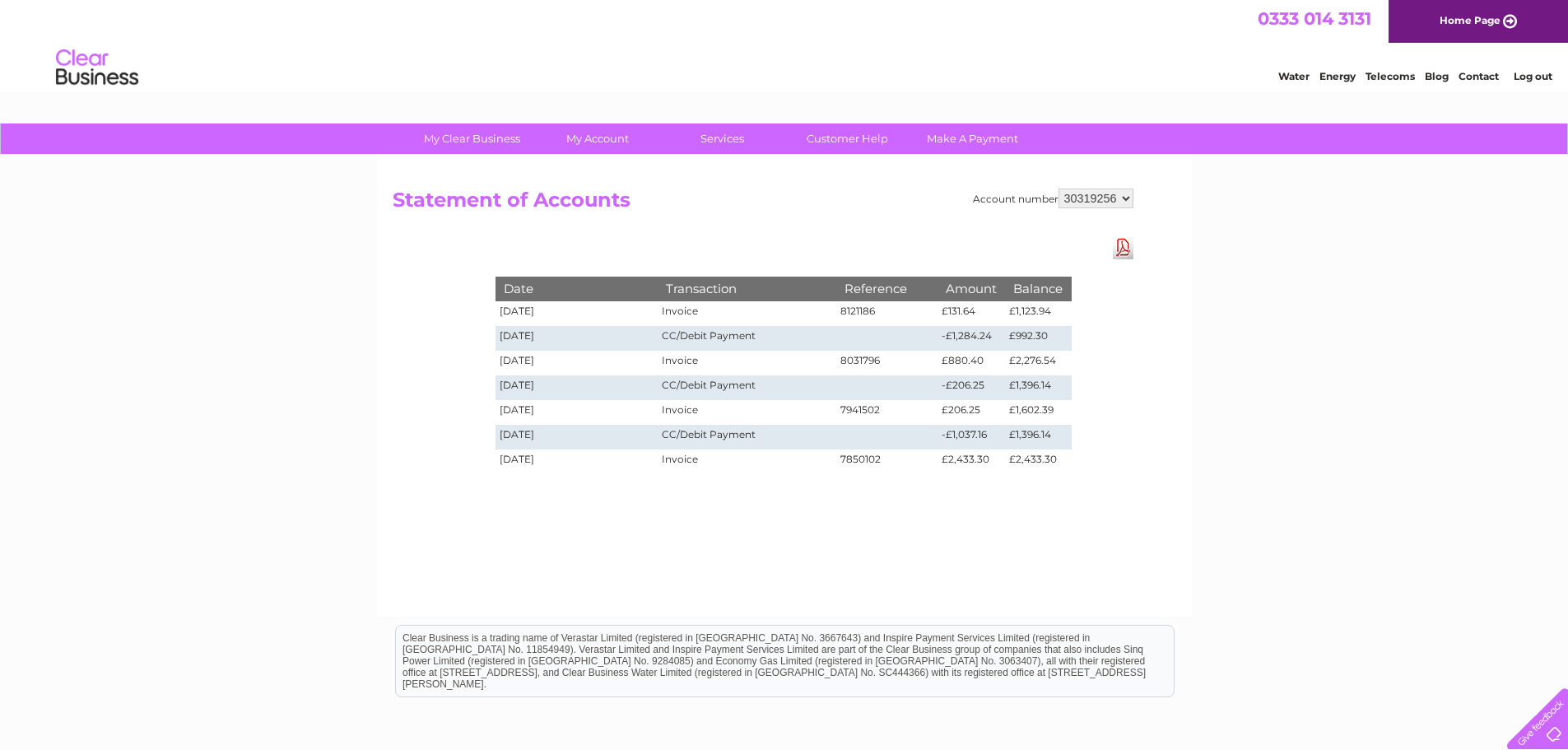
click at [957, 410] on td "£206.25" at bounding box center [971, 412] width 68 height 24
